Goal: Transaction & Acquisition: Purchase product/service

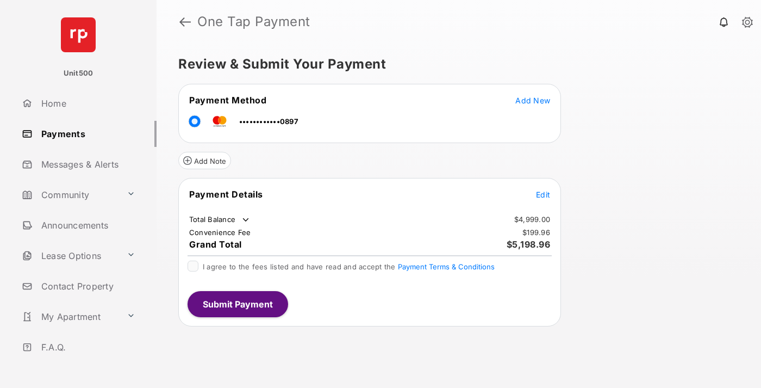
click at [543, 194] on span "Edit" at bounding box center [543, 194] width 14 height 9
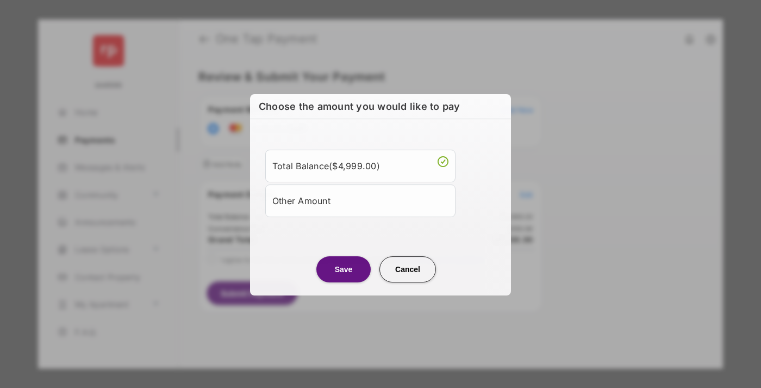
click at [360, 200] on div "Other Amount" at bounding box center [360, 200] width 176 height 18
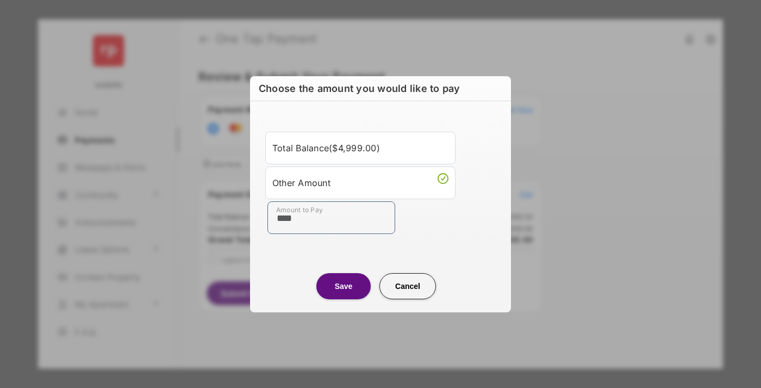
type input "****"
click at [344, 285] on button "Save" at bounding box center [343, 286] width 54 height 26
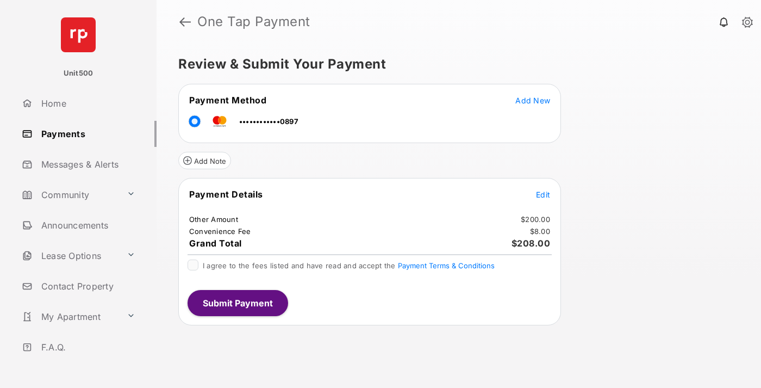
click at [543, 194] on span "Edit" at bounding box center [543, 194] width 14 height 9
click at [237, 302] on button "Submit Payment" at bounding box center [238, 303] width 101 height 26
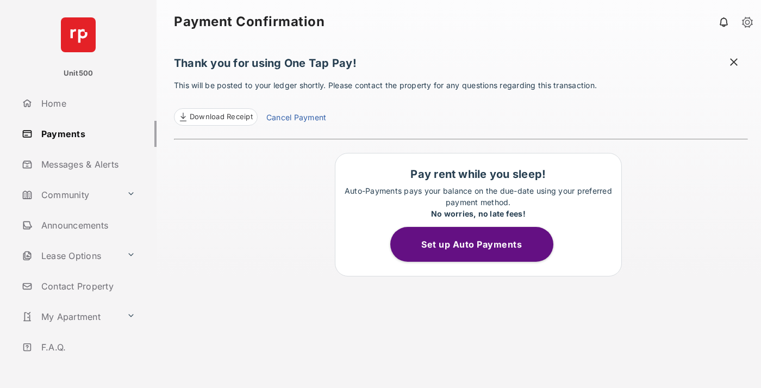
click at [215, 117] on span "Download Receipt" at bounding box center [221, 116] width 63 height 11
click at [734, 63] on span at bounding box center [733, 64] width 11 height 14
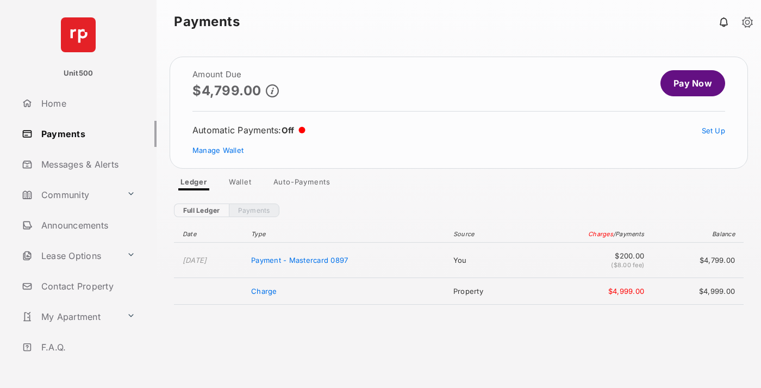
click at [218, 150] on link "Manage Wallet" at bounding box center [217, 150] width 51 height 9
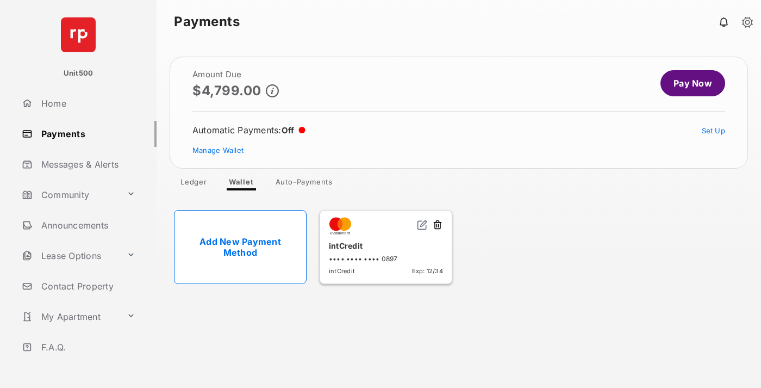
click at [438, 225] on button at bounding box center [437, 225] width 11 height 13
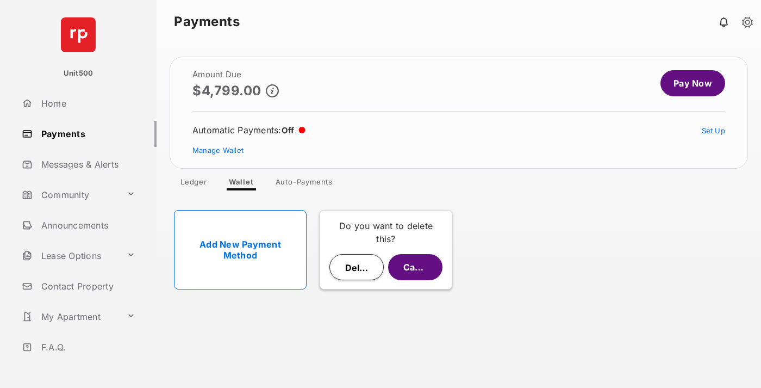
click at [357, 267] on button "Delete" at bounding box center [356, 267] width 54 height 26
